Goal: Complete application form

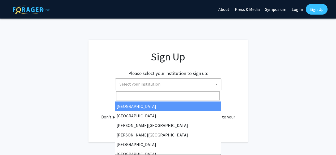
click at [159, 89] on span "Select your institution" at bounding box center [168, 84] width 103 height 11
type input "jo"
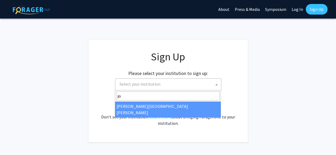
select select "1"
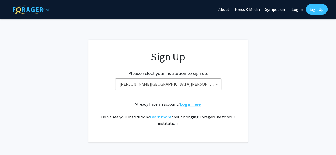
click at [185, 102] on link "Log in here" at bounding box center [190, 104] width 20 height 5
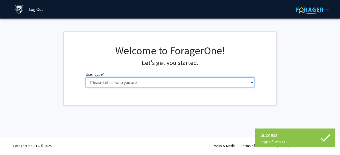
click at [126, 82] on select "Please tell us who you are Undergraduate Student Master's Student Doctoral Cand…" at bounding box center [169, 82] width 169 height 10
click at [85, 77] on select "Please tell us who you are Undergraduate Student Master's Student Doctoral Cand…" at bounding box center [169, 82] width 169 height 10
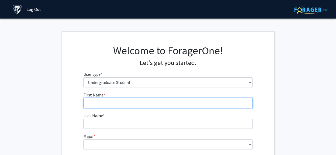
click at [175, 105] on input "First Name * required" at bounding box center [167, 103] width 169 height 10
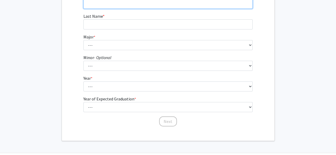
scroll to position [99, 0]
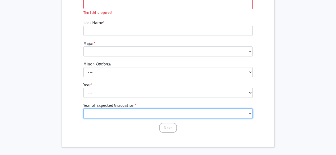
click at [144, 105] on fg-select "Year of Expected Graduation * required --- 2025 2026 2027 2028 2029 2030 2031 2…" at bounding box center [167, 110] width 169 height 16
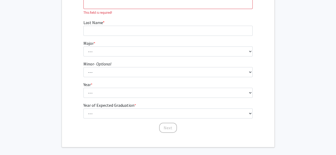
click at [55, 52] on fg-get-started "Welcome to ForagerOne! Let's get you started. User type * required Please tell …" at bounding box center [168, 39] width 336 height 215
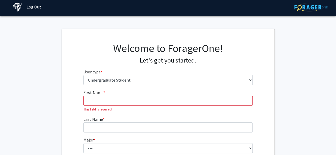
scroll to position [0, 0]
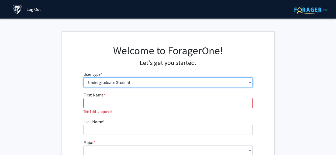
click at [103, 86] on select "Please tell us who you are Undergraduate Student Master's Student Doctoral Cand…" at bounding box center [167, 82] width 169 height 10
select select "2: masters"
click at [83, 77] on select "Please tell us who you are Undergraduate Student Master's Student Doctoral Cand…" at bounding box center [167, 82] width 169 height 10
